Goal: Transaction & Acquisition: Obtain resource

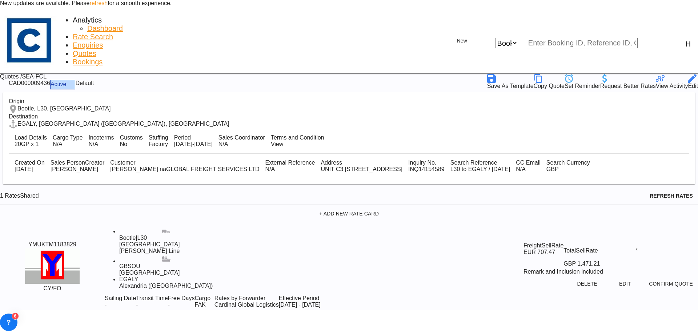
click at [86, 33] on span "Rate Search" at bounding box center [93, 37] width 40 height 8
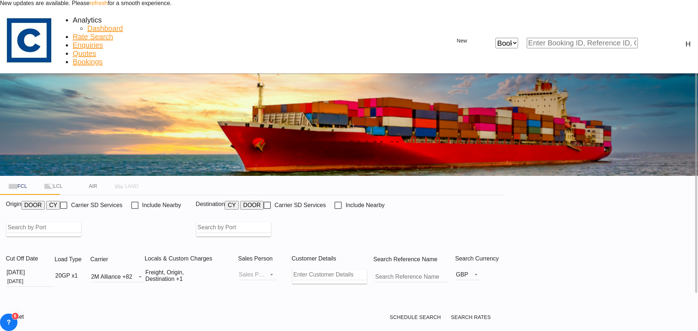
type input "GB-L30, Sefton"
type input "Alexandria ([GEOGRAPHIC_DATA]), EGALY"
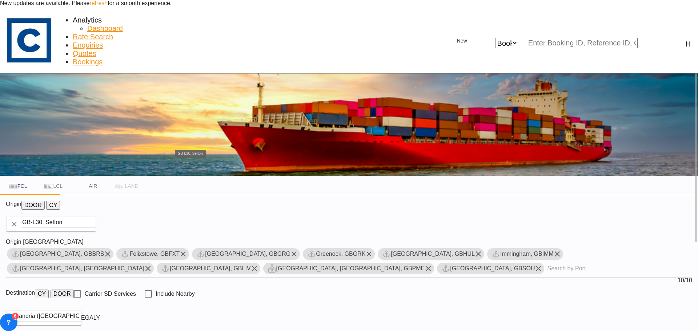
click at [96, 217] on input "GB-L30, Sefton" at bounding box center [58, 222] width 74 height 11
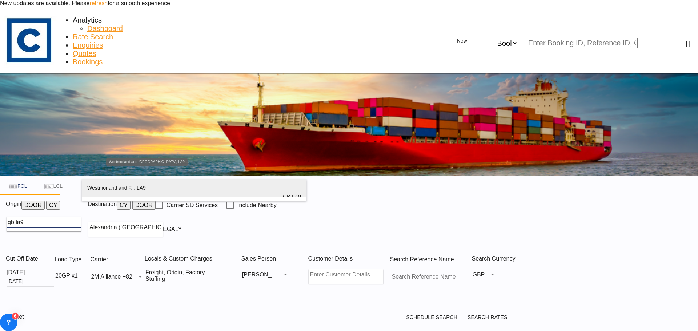
click at [160, 184] on div "Westmorland and F... , LA9 [GEOGRAPHIC_DATA] [GEOGRAPHIC_DATA]-LA9" at bounding box center [194, 196] width 214 height 35
type input "GB-LA9, [GEOGRAPHIC_DATA] and [GEOGRAPHIC_DATA]"
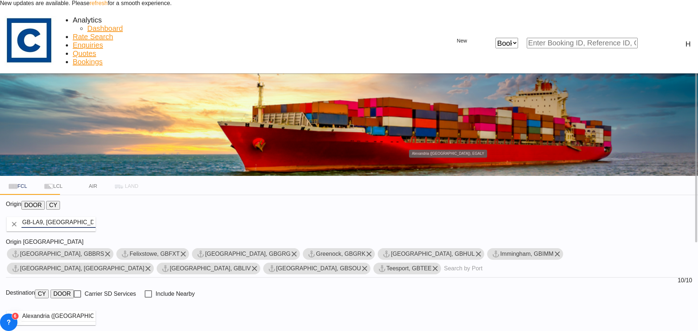
click at [96, 311] on input "Alexandria ([GEOGRAPHIC_DATA]), EGALY" at bounding box center [58, 316] width 74 height 11
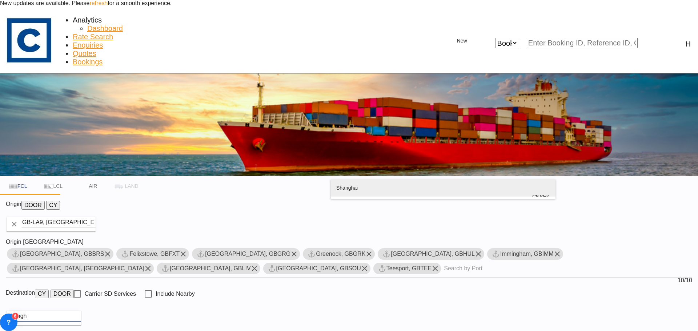
click at [386, 186] on div "Shangh ai China [GEOGRAPHIC_DATA]" at bounding box center [443, 196] width 214 height 35
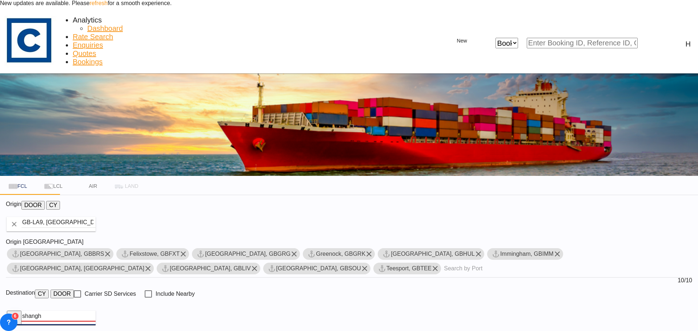
type input "[GEOGRAPHIC_DATA], [GEOGRAPHIC_DATA]"
click at [112, 250] on md-icon "Remove" at bounding box center [107, 254] width 9 height 9
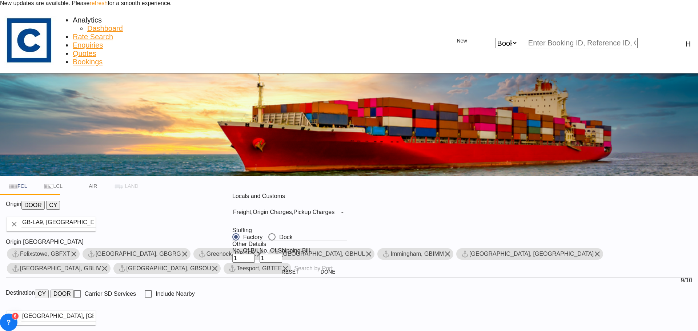
click at [297, 215] on div "Pickup Charges" at bounding box center [313, 212] width 41 height 6
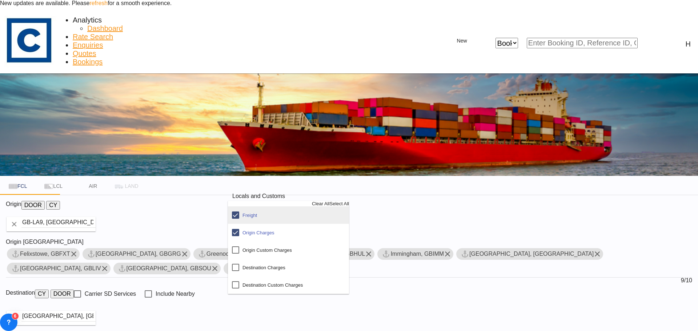
scroll to position [39, 0]
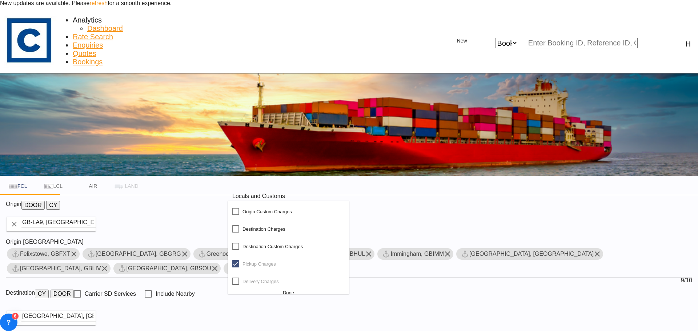
click at [287, 290] on md-option "Delivery Charges" at bounding box center [288, 281] width 121 height 17
click at [321, 296] on div "Done" at bounding box center [288, 292] width 121 height 5
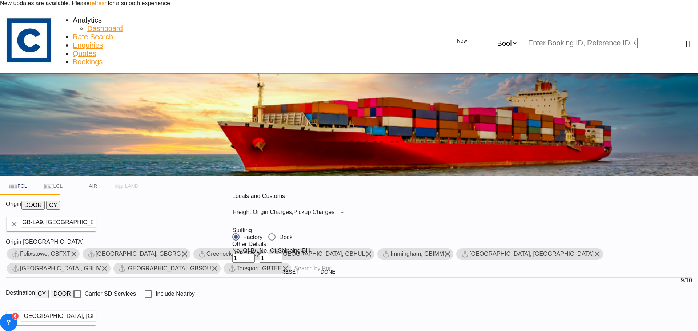
click at [614, 329] on div "Locals and Customs Freight , Origin Charges , Pickup Charges Stuffing Factory D…" at bounding box center [349, 165] width 698 height 331
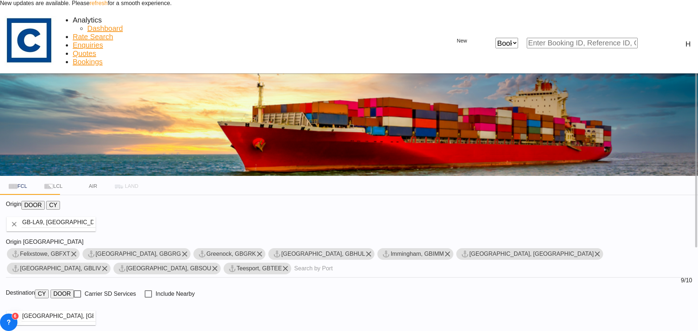
type input "LA9 to CNSHA / [DATE]"
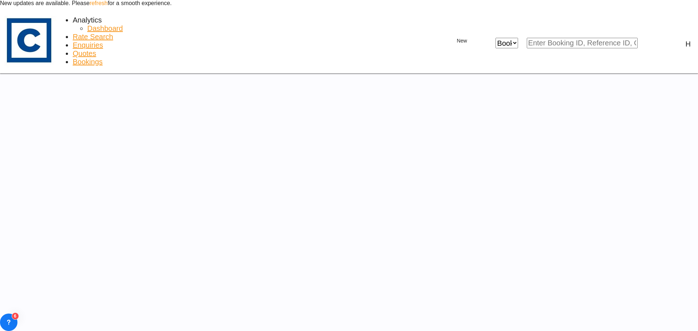
drag, startPoint x: 515, startPoint y: 132, endPoint x: 474, endPoint y: 182, distance: 64.8
click at [515, 132] on iframe at bounding box center [349, 217] width 698 height 288
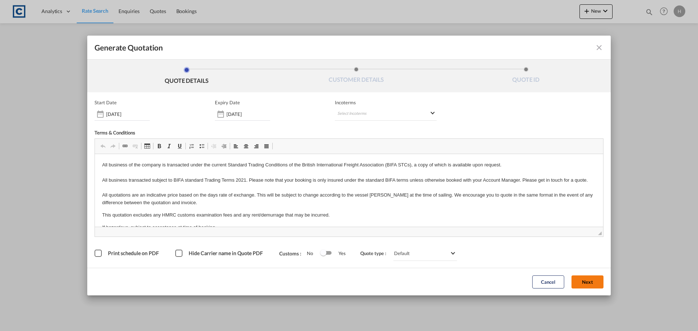
click at [582, 282] on button "Next" at bounding box center [587, 282] width 32 height 13
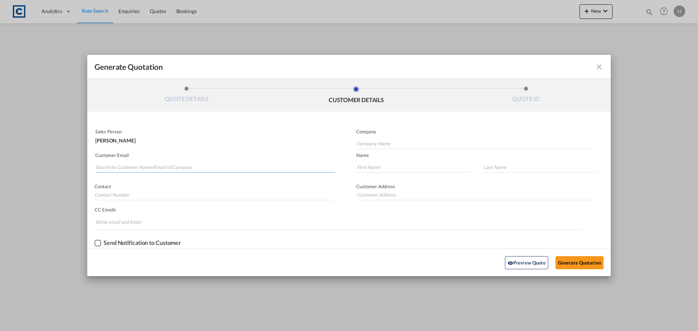
click at [225, 168] on input "Search by Customer Name/Email Id/Company" at bounding box center [216, 167] width 240 height 11
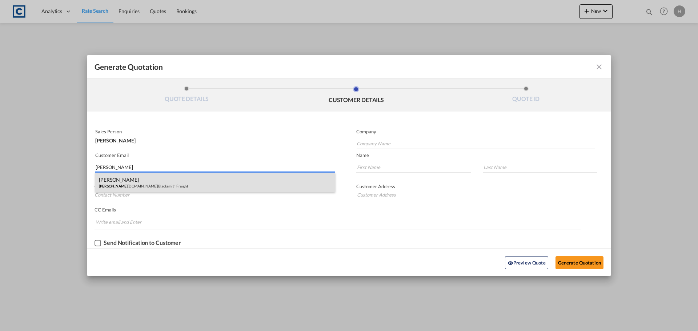
type input "hannah@blac"
click at [224, 188] on div "Hannah Jones Hannah@blac ksmithfreight.co.uk | Blacksmith Freight" at bounding box center [215, 183] width 240 height 20
type input "Blacksmith Freight"
type input "Hannah@blacksmithfreight.co.uk"
type input "Hannah"
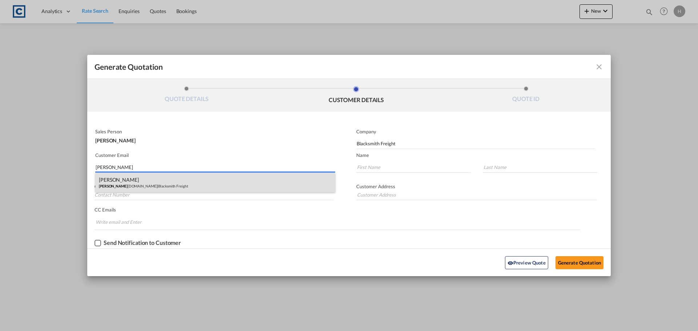
type input "Jones"
type input "0161 499 0804"
type input "Unit 5. Building 303 World Freight Terminal Manchester Airport M90 5UJ"
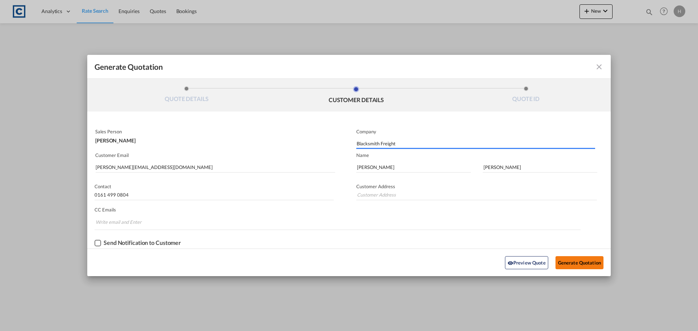
click at [567, 262] on button "Generate Quotation" at bounding box center [579, 262] width 48 height 13
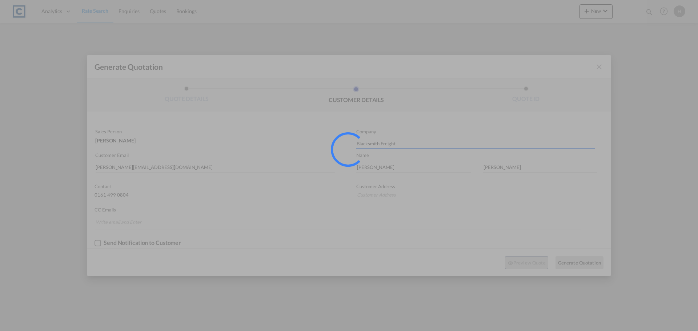
type input "Unit 5. Building 303 World Freight Terminal Manchester Airport M90 5UJ"
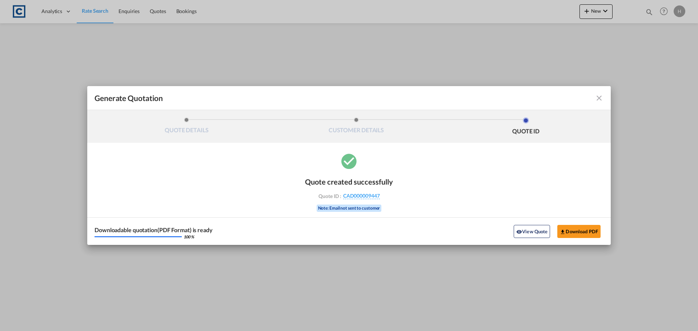
click at [597, 95] on md-icon "icon-close fg-AAA8AD cursor m-0" at bounding box center [599, 98] width 9 height 9
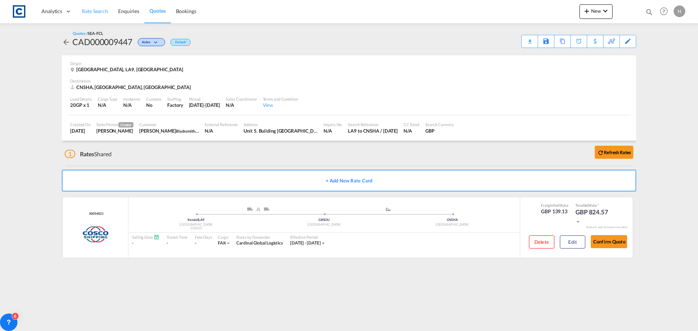
click at [89, 13] on span "Rate Search" at bounding box center [95, 11] width 26 height 6
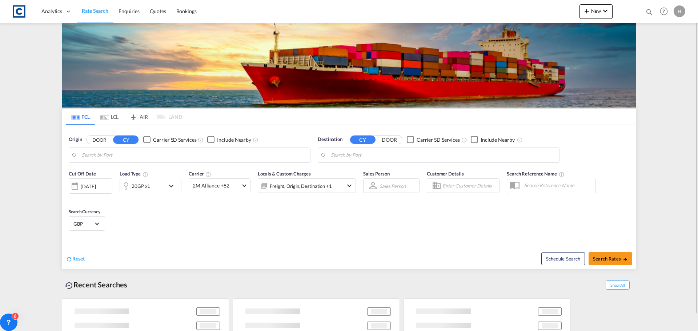
type input "GB-LA9, [GEOGRAPHIC_DATA] and [GEOGRAPHIC_DATA]"
type input "[GEOGRAPHIC_DATA], [GEOGRAPHIC_DATA]"
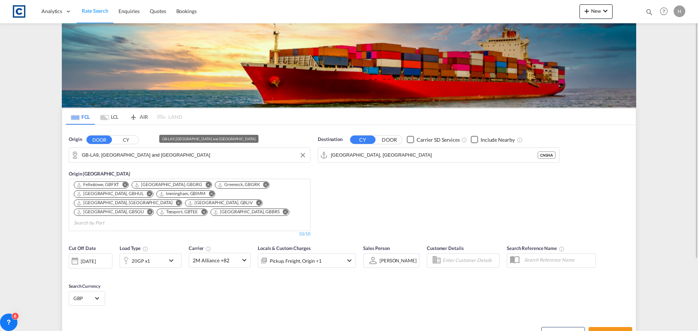
drag, startPoint x: 167, startPoint y: 148, endPoint x: 172, endPoint y: 151, distance: 6.1
click at [169, 148] on md-input-container "GB-LA9, [GEOGRAPHIC_DATA] and [GEOGRAPHIC_DATA]" at bounding box center [189, 155] width 241 height 15
click at [176, 153] on input "GB-LA9, [GEOGRAPHIC_DATA] and [GEOGRAPHIC_DATA]" at bounding box center [194, 155] width 225 height 11
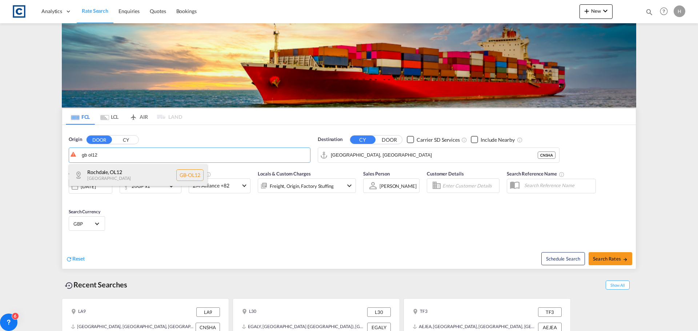
click at [133, 176] on div "Rochdale , OL12 United Kingdom GB-OL12" at bounding box center [138, 175] width 138 height 22
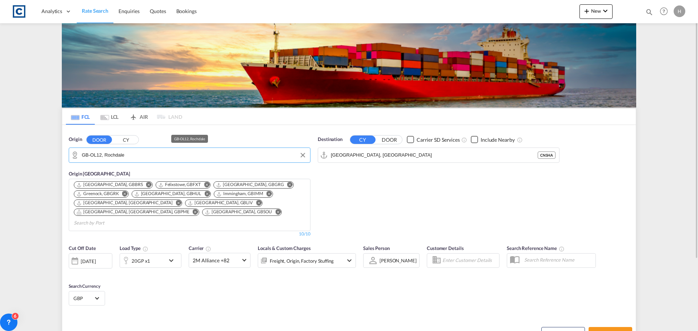
click at [132, 159] on input "GB-OL12, Rochdale" at bounding box center [194, 155] width 225 height 11
click at [102, 155] on input "GB-OL12, Rochdale" at bounding box center [194, 155] width 225 height 11
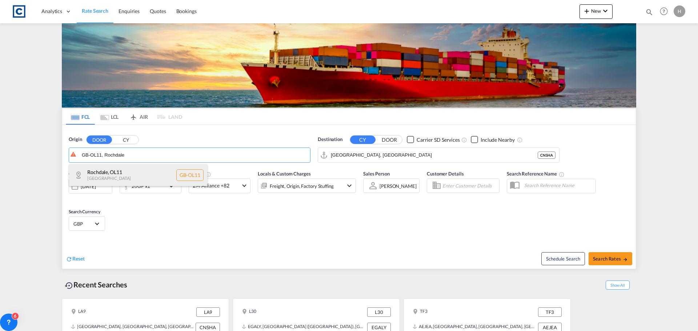
type input "GB-OL11, Rochdale"
click at [91, 172] on div "Rochdale , OL11 United Kingdom GB-OL11" at bounding box center [138, 175] width 138 height 22
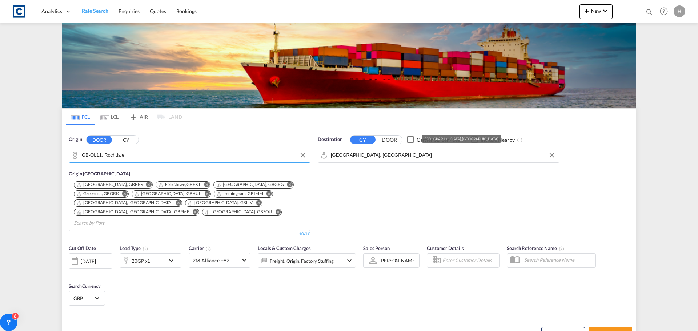
click at [375, 156] on input "[GEOGRAPHIC_DATA], [GEOGRAPHIC_DATA]" at bounding box center [443, 155] width 225 height 11
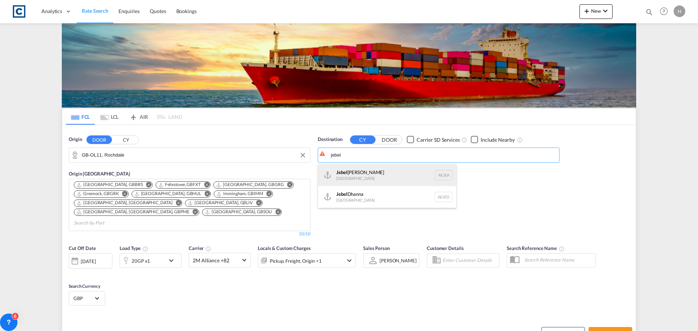
click at [372, 178] on div "Jebel Ali United Arab Emirates AEJEA" at bounding box center [387, 175] width 138 height 22
type input "Jebel Ali, AEJEA"
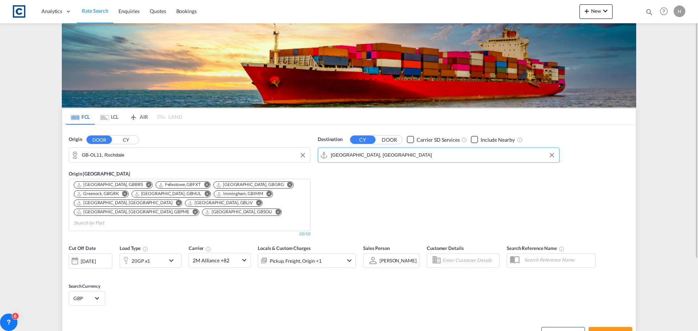
click at [161, 253] on div "20GP x1" at bounding box center [142, 260] width 45 height 15
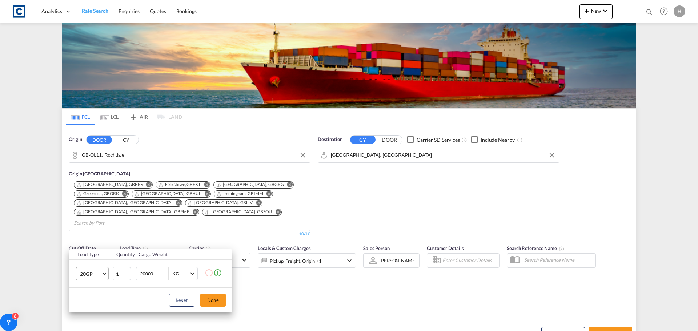
click at [99, 274] on span "20GP" at bounding box center [90, 273] width 21 height 7
click at [96, 268] on md-option "40GP" at bounding box center [98, 260] width 49 height 17
click at [206, 297] on button "Done" at bounding box center [212, 300] width 25 height 13
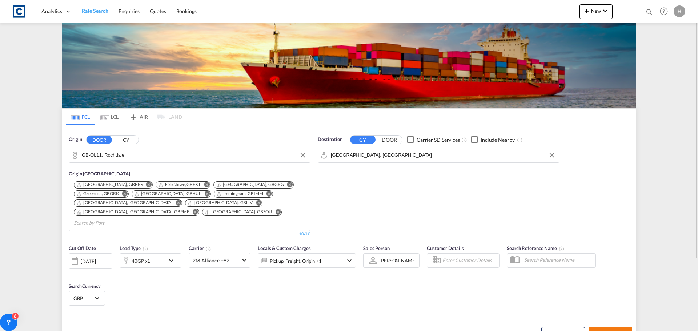
click at [599, 331] on span "Search Rates" at bounding box center [610, 334] width 35 height 6
type input "OL11 to AEJEA / 26 Aug 2025"
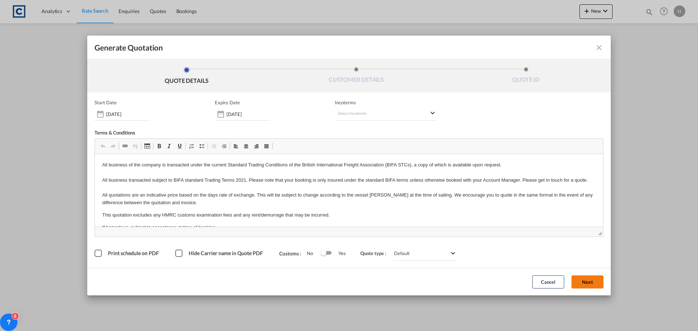
click at [596, 282] on button "Next" at bounding box center [587, 282] width 32 height 13
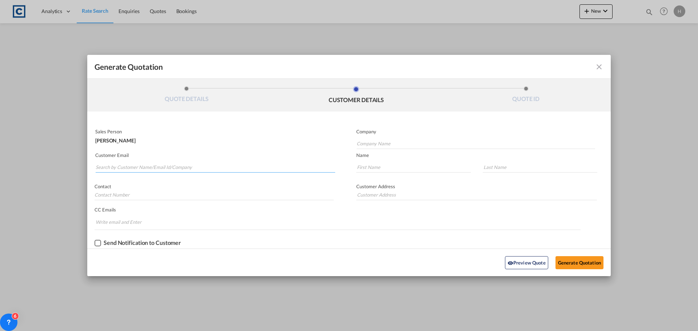
click at [156, 164] on input "Search by Customer Name/Email Id/Company" at bounding box center [216, 167] width 240 height 11
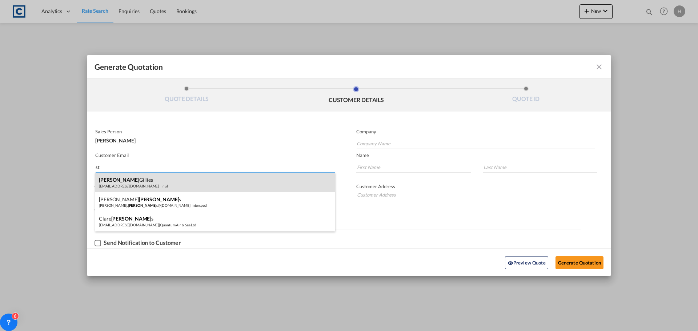
type input "s"
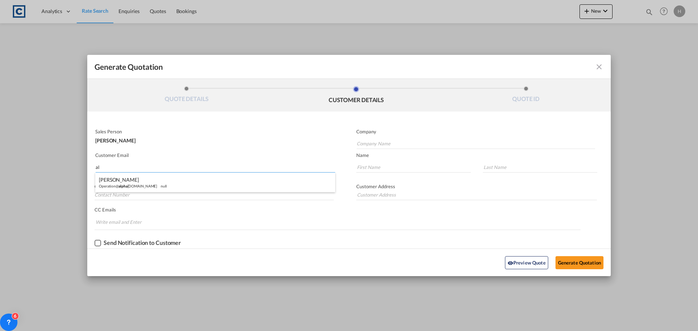
type input "a"
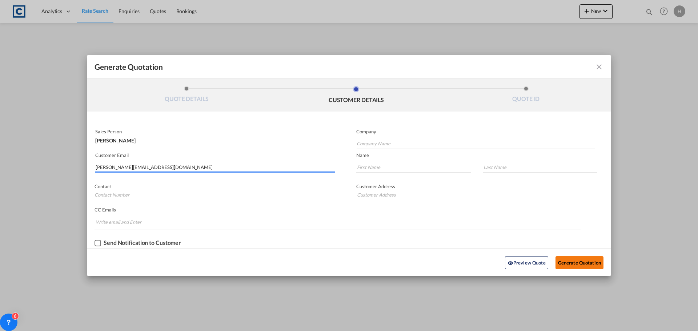
type input "steven@alphadesigns.com"
click at [574, 262] on button "Generate Quotation" at bounding box center [579, 262] width 48 height 13
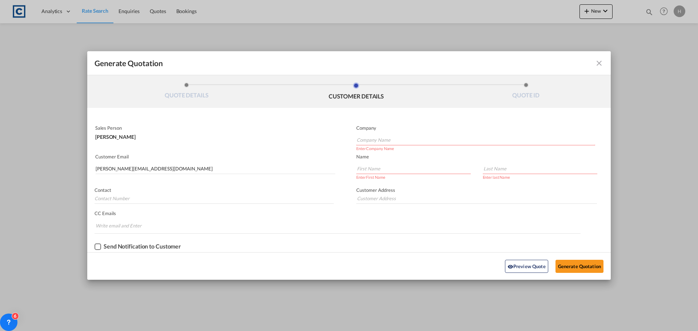
click at [370, 142] on input "Company Name" at bounding box center [476, 140] width 238 height 11
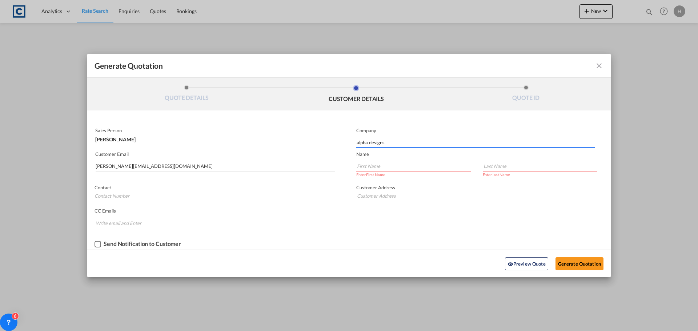
type input "alpha designs"
click at [369, 168] on input "Generate QuotationQUOTE ..." at bounding box center [413, 166] width 115 height 11
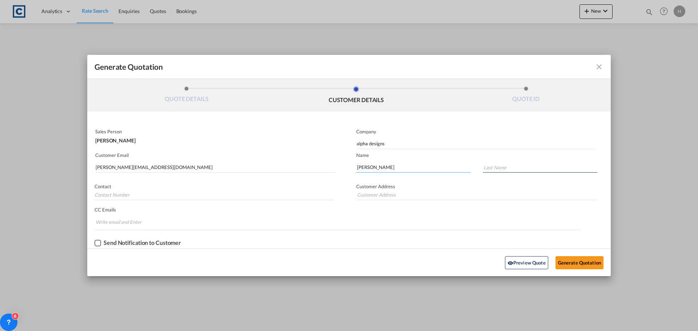
click at [369, 168] on input "Steve" at bounding box center [413, 167] width 115 height 11
type input "Steven"
type input "marzouk"
click at [582, 262] on button "Generate Quotation" at bounding box center [579, 262] width 48 height 13
